Goal: Find specific page/section: Find specific page/section

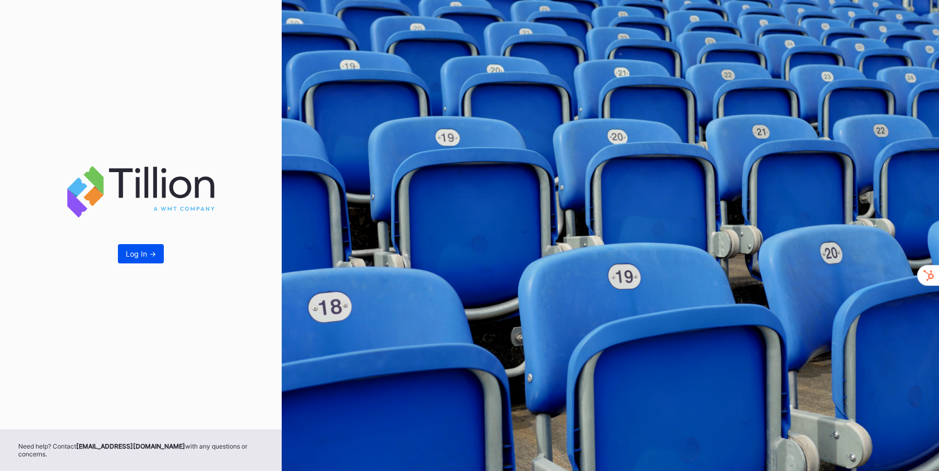
click at [138, 258] on div "Log In ->" at bounding box center [141, 253] width 30 height 9
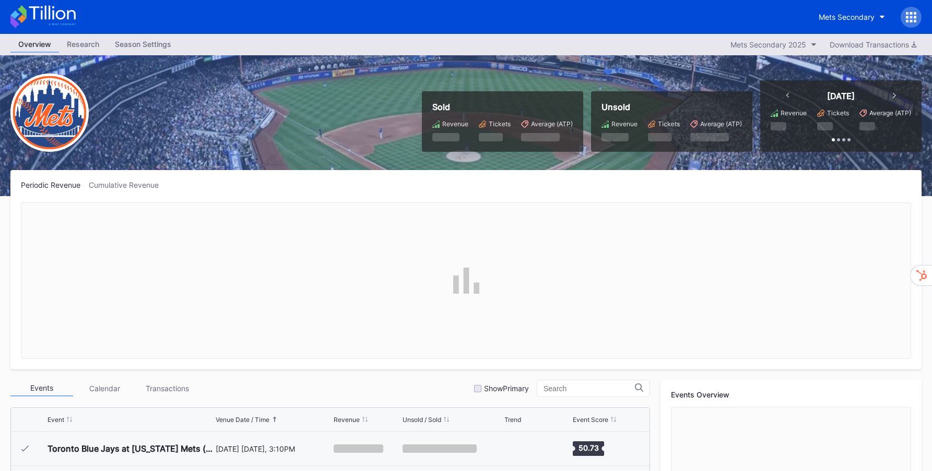
scroll to position [2643, 0]
click at [873, 16] on div "Mets Secondary" at bounding box center [846, 17] width 56 height 9
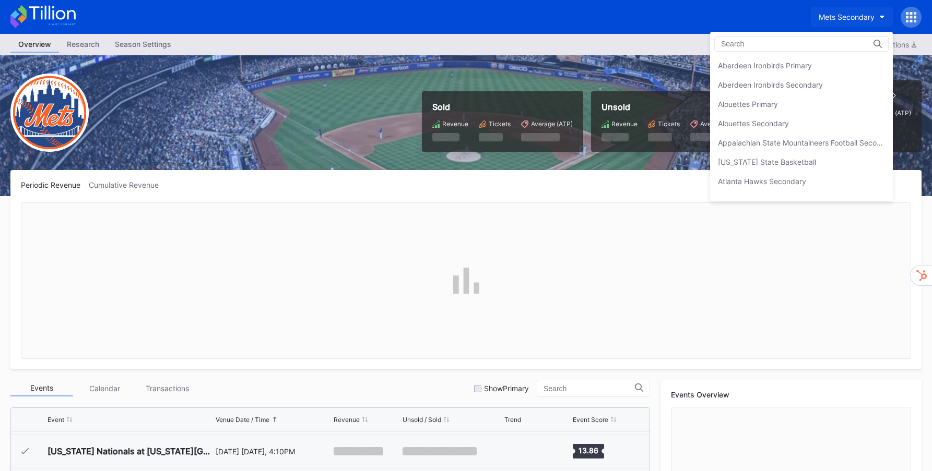
scroll to position [1641, 0]
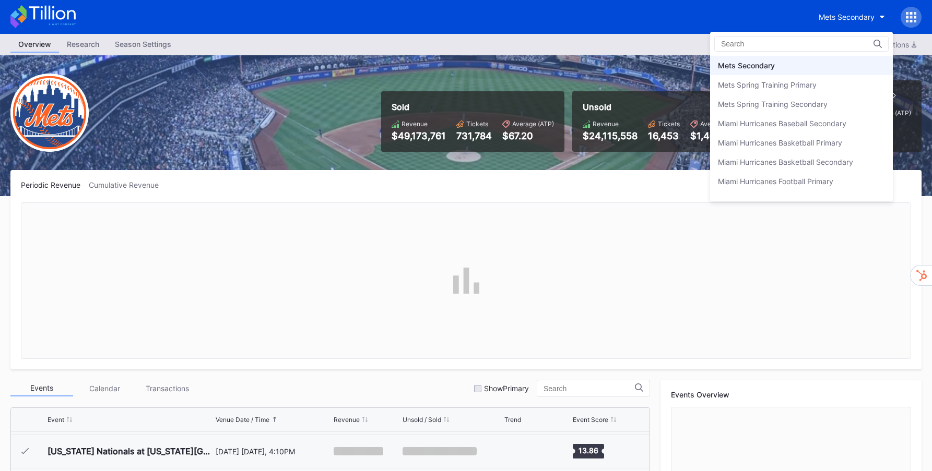
click at [752, 65] on div "Mets Secondary" at bounding box center [746, 65] width 57 height 9
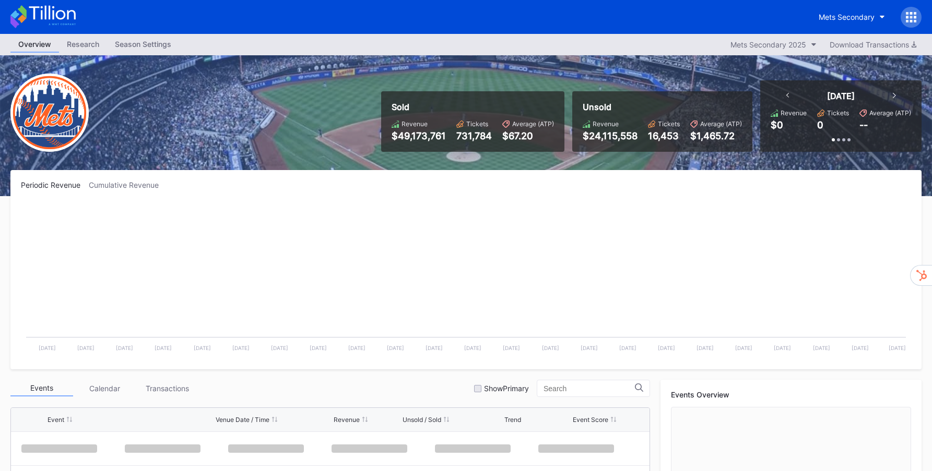
scroll to position [2643, 0]
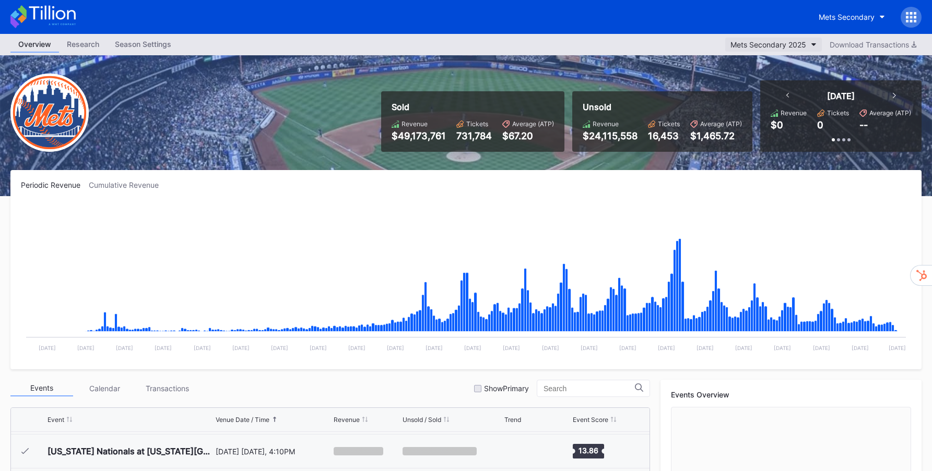
click at [784, 42] on div "Mets Secondary 2025" at bounding box center [768, 44] width 76 height 9
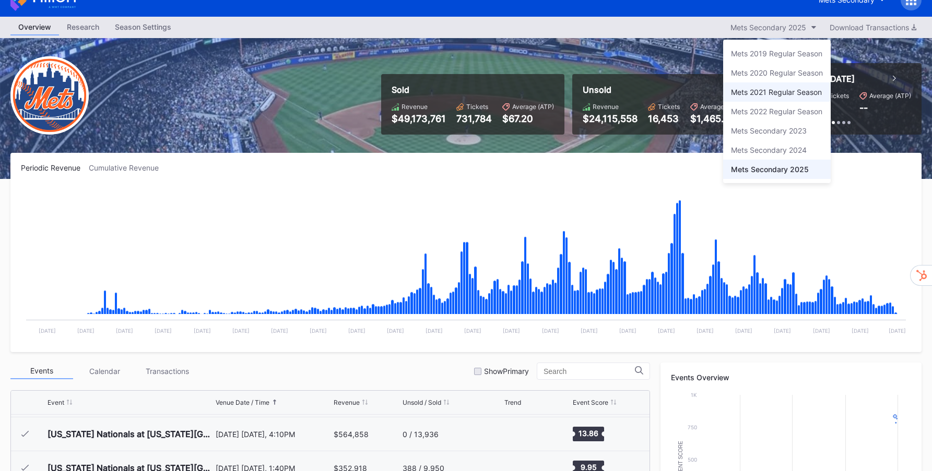
scroll to position [0, 0]
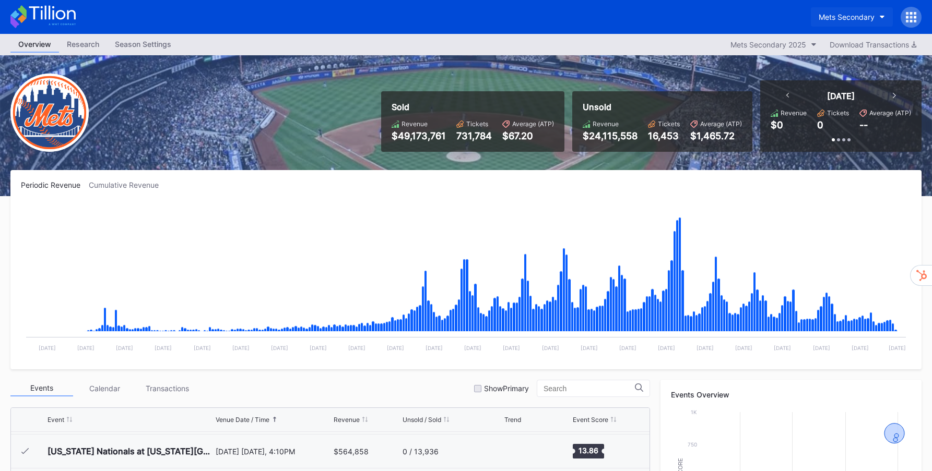
click at [870, 18] on div "Mets Secondary" at bounding box center [846, 17] width 56 height 9
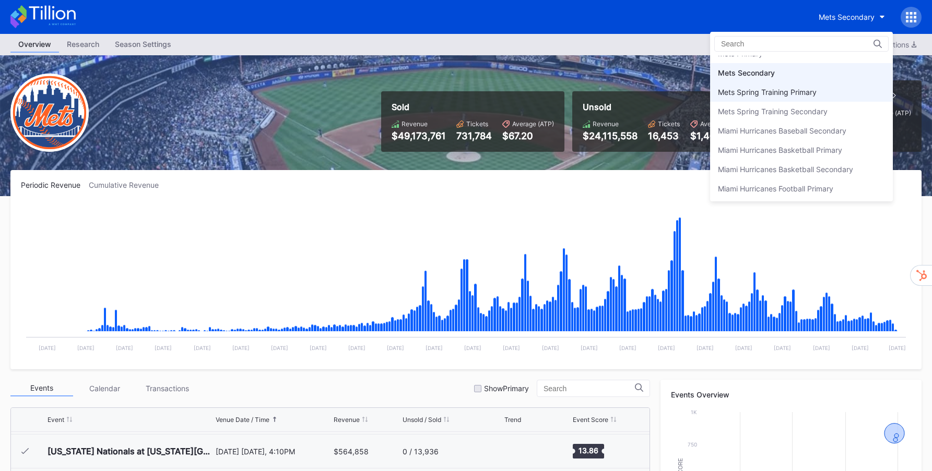
scroll to position [1618, 0]
click at [790, 75] on div "Mets Primary" at bounding box center [801, 68] width 183 height 19
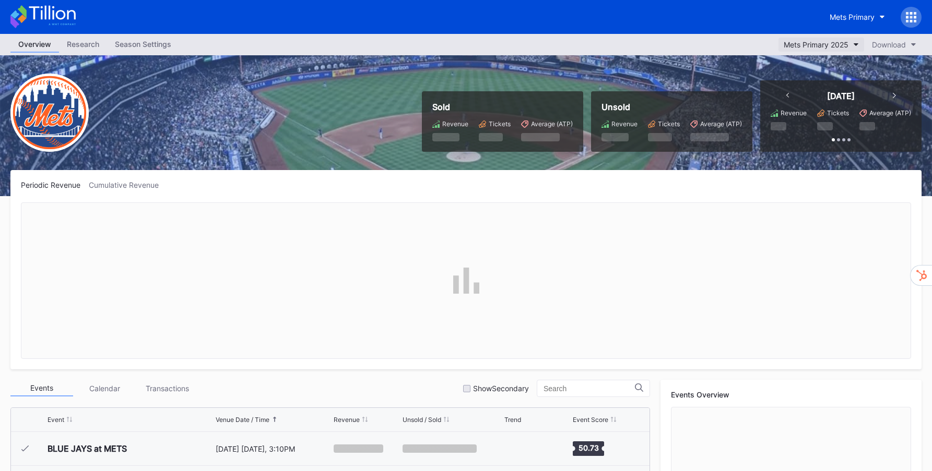
scroll to position [2643, 0]
click at [833, 45] on div "Mets Primary 2025" at bounding box center [815, 44] width 65 height 9
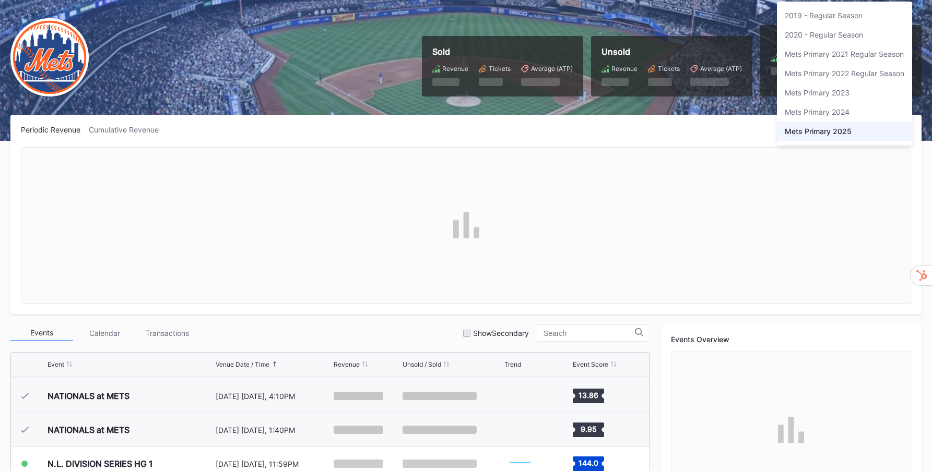
scroll to position [0, 0]
